Goal: Find specific page/section: Find specific page/section

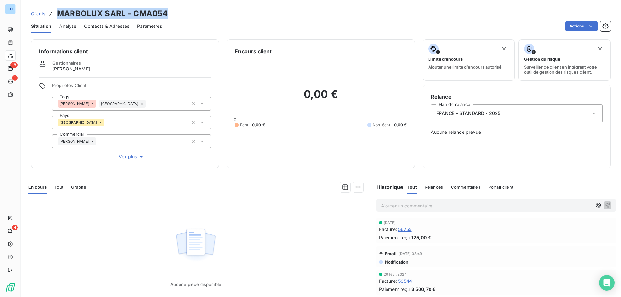
click at [38, 15] on span "Clients" at bounding box center [38, 13] width 14 height 5
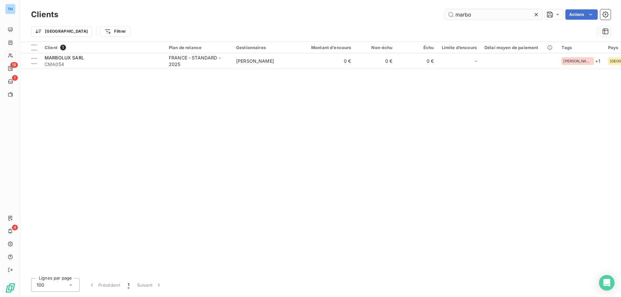
click at [482, 15] on input "marbo" at bounding box center [493, 14] width 97 height 10
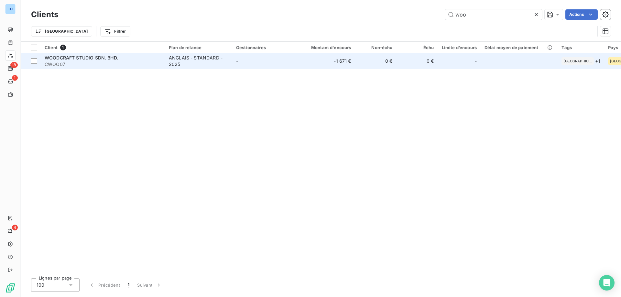
type input "woo"
click at [115, 61] on span "CWOO07" at bounding box center [103, 64] width 116 height 6
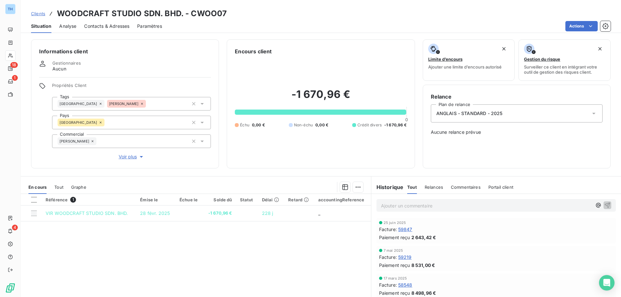
click at [39, 12] on span "Clients" at bounding box center [38, 13] width 14 height 5
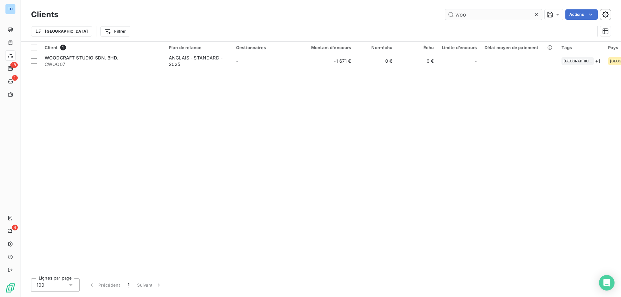
click at [487, 15] on input "woo" at bounding box center [493, 14] width 97 height 10
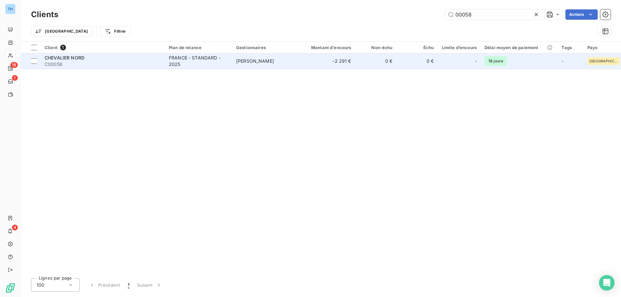
type input "00058"
click at [180, 62] on div "FRANCE - STANDARD - 2025" at bounding box center [199, 61] width 60 height 13
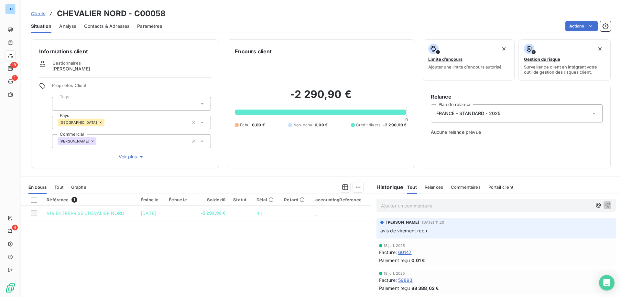
click at [402, 203] on p "Ajouter un commentaire ﻿" at bounding box center [486, 206] width 211 height 8
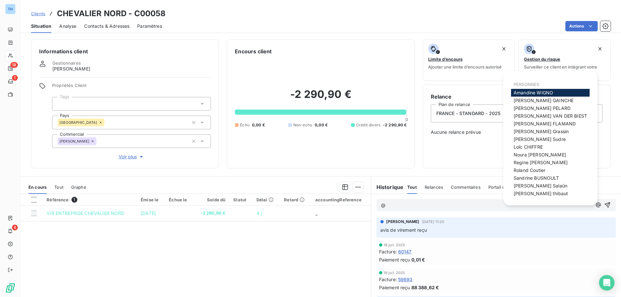
click at [538, 178] on span "[PERSON_NAME]" at bounding box center [537, 178] width 46 height 6
